Goal: Task Accomplishment & Management: Manage account settings

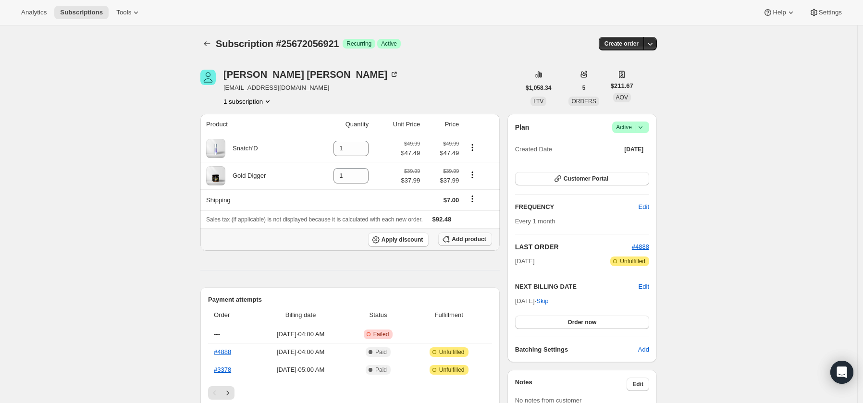
click at [478, 241] on span "Add product" at bounding box center [469, 239] width 34 height 8
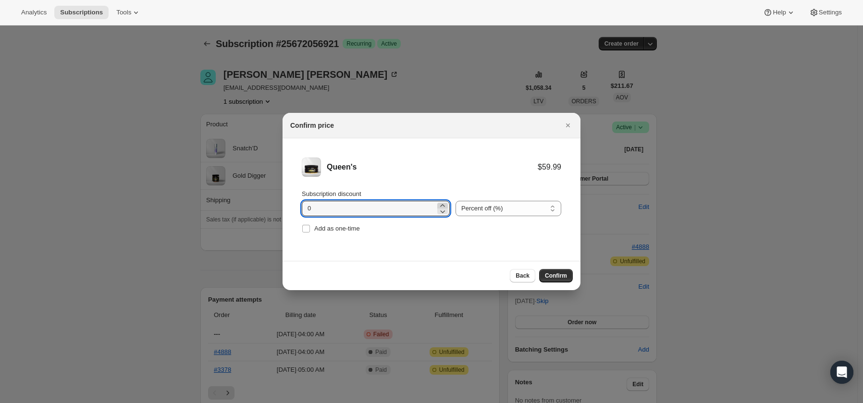
click at [438, 205] on icon ":rd9:" at bounding box center [443, 206] width 10 height 10
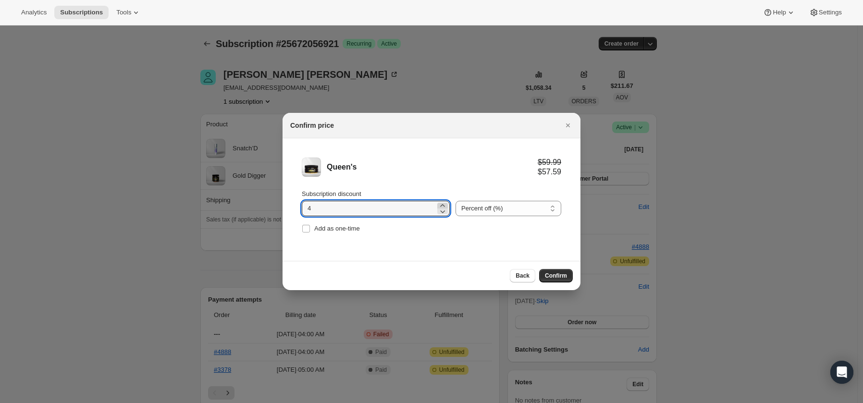
type input "5"
click at [428, 173] on div "Queen's $59.99 $56.99" at bounding box center [431, 167] width 259 height 19
click at [553, 277] on span "Confirm" at bounding box center [556, 276] width 22 height 8
